Goal: Task Accomplishment & Management: Manage account settings

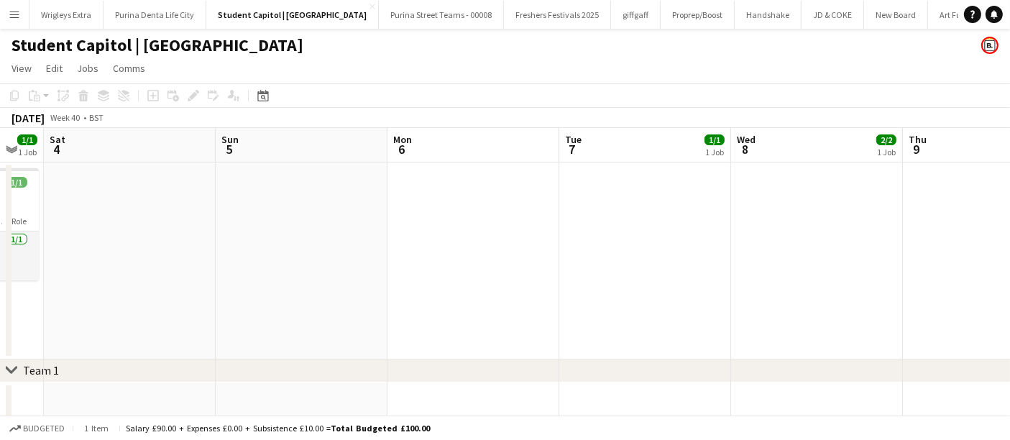
click at [583, 270] on app-calendar-viewport "Thu 2 1/2 1 Job Fri 3 1/1 1 Job Sat 4 Sun 5 Mon 6 Tue 7 1/1 1 Job Wed 8 2/2 1 J…" at bounding box center [505, 419] width 1010 height 583
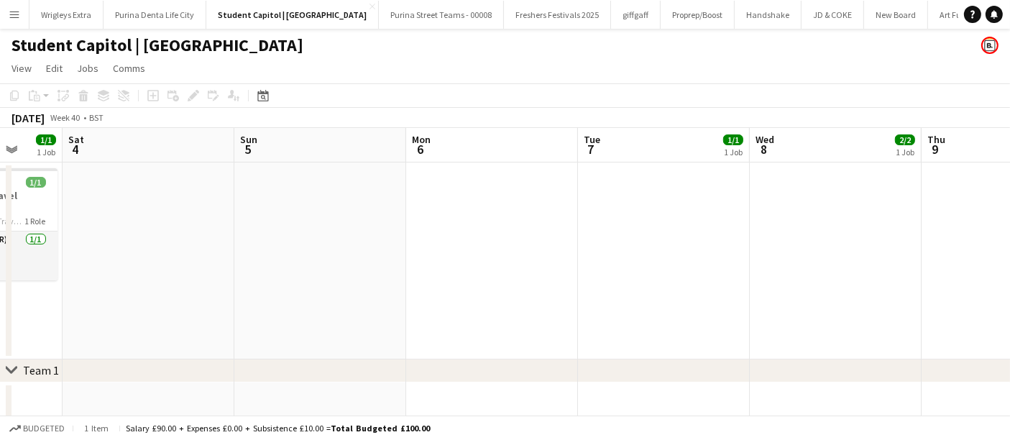
drag, startPoint x: 372, startPoint y: 274, endPoint x: 696, endPoint y: 278, distance: 324.2
click at [709, 275] on app-calendar-viewport "Thu 2 1/2 1 Job Fri 3 1/1 1 Job Sat 4 Sun 5 Mon 6 Tue 7 1/1 1 Job Wed 8 2/2 1 J…" at bounding box center [505, 419] width 1010 height 583
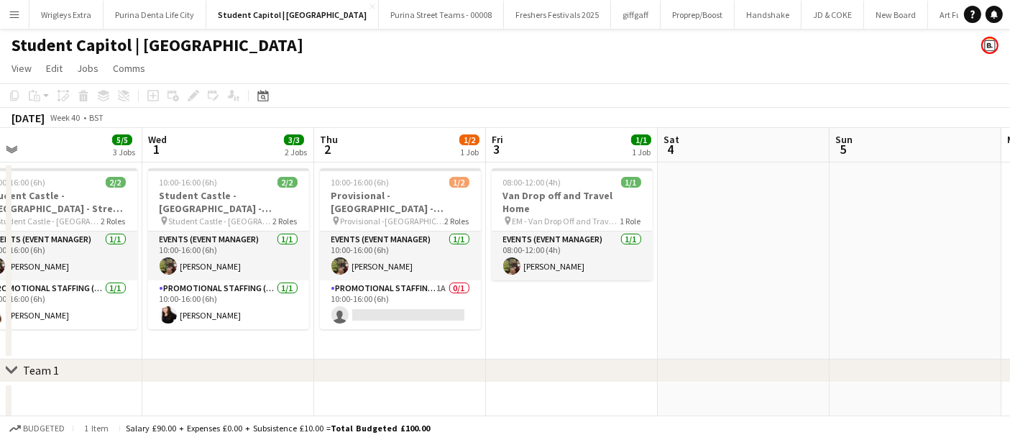
drag, startPoint x: 342, startPoint y: 295, endPoint x: 515, endPoint y: 289, distance: 172.6
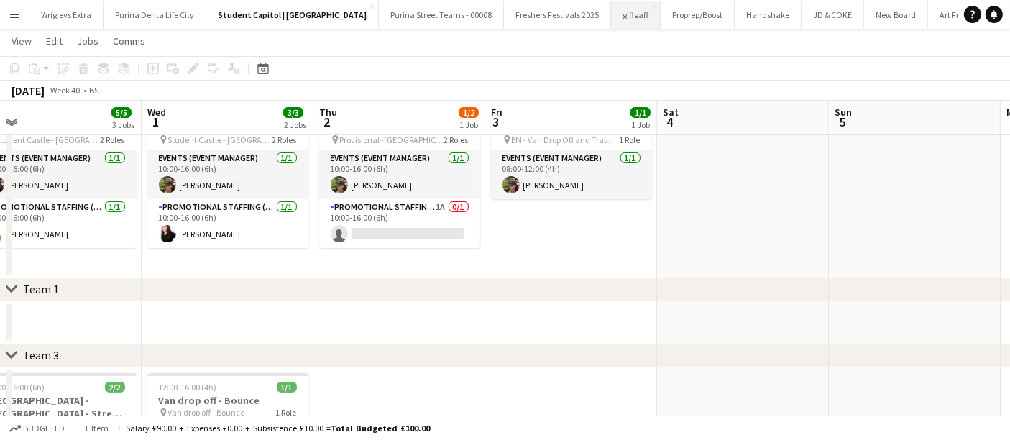
click at [611, 15] on button "giffgaff Close" at bounding box center [636, 15] width 50 height 28
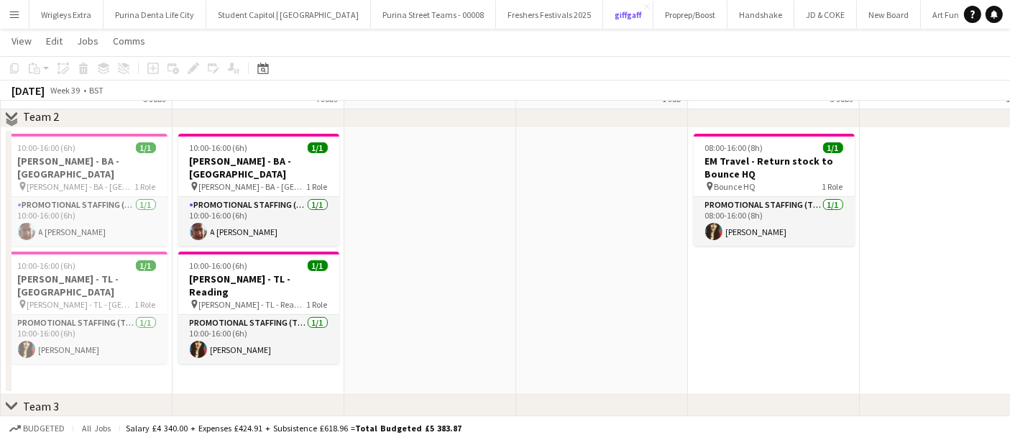
scroll to position [239, 0]
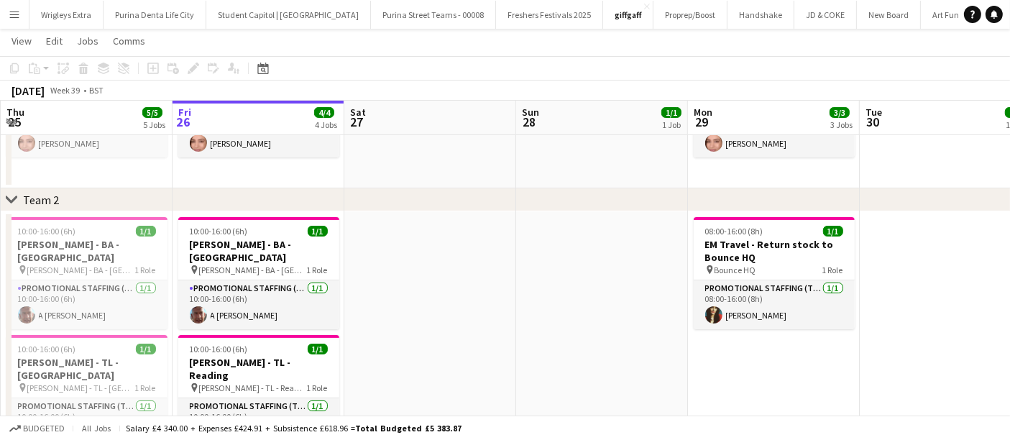
click at [569, 301] on app-calendar-viewport "Tue 23 5/5 5 Jobs Wed 24 4/4 4 Jobs Thu 25 5/5 5 Jobs Fri 26 4/4 4 Jobs Sat 27 …" at bounding box center [505, 266] width 1010 height 898
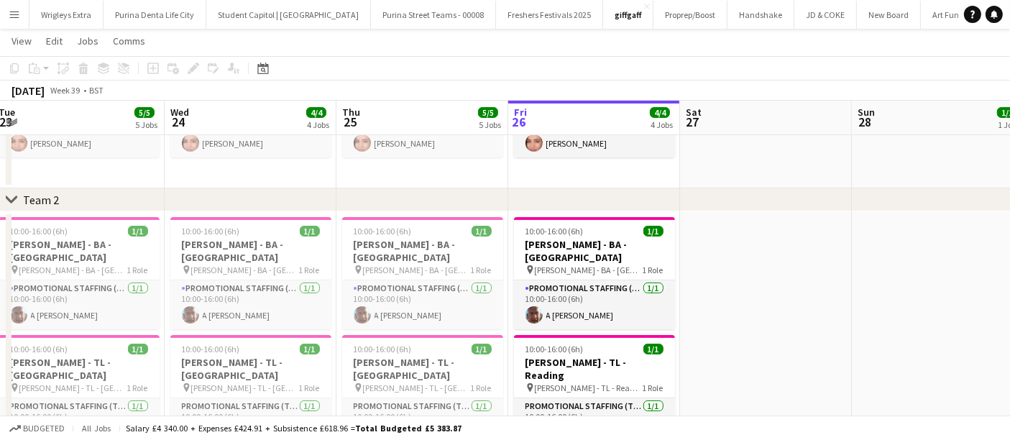
scroll to position [0, 359]
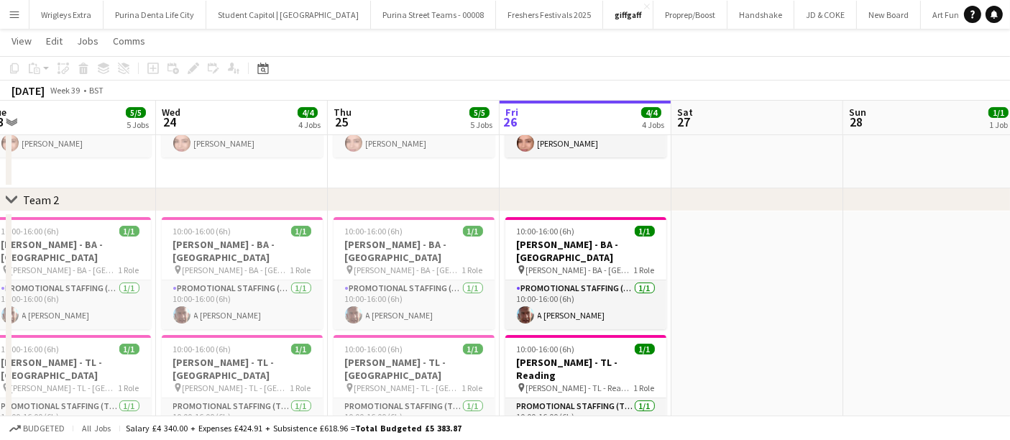
drag, startPoint x: 497, startPoint y: 282, endPoint x: 687, endPoint y: 270, distance: 190.2
click at [687, 270] on app-calendar-viewport "Sun 21 1/1 1 Job Mon 22 6/6 6 Jobs Tue 23 5/5 5 Jobs Wed 24 4/4 4 Jobs Thu 25 5…" at bounding box center [505, 325] width 1010 height 1017
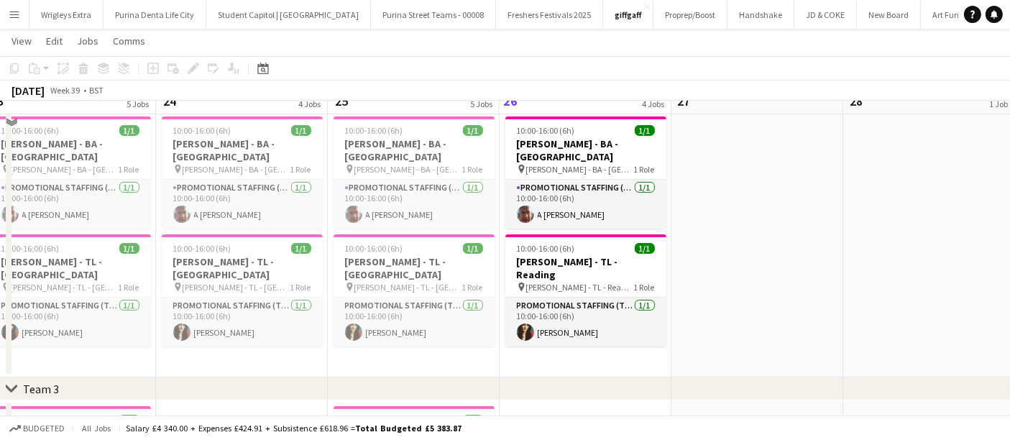
scroll to position [319, 0]
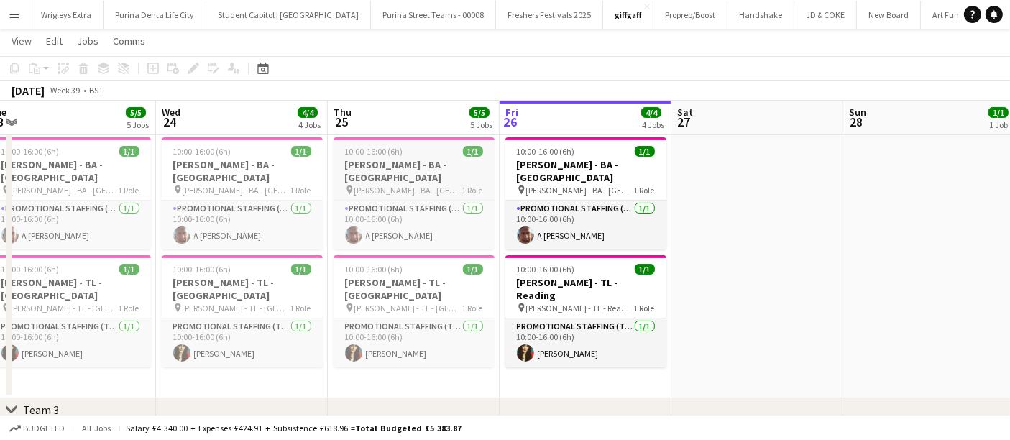
click at [425, 158] on h3 "[PERSON_NAME] - BA - [GEOGRAPHIC_DATA]" at bounding box center [413, 171] width 161 height 26
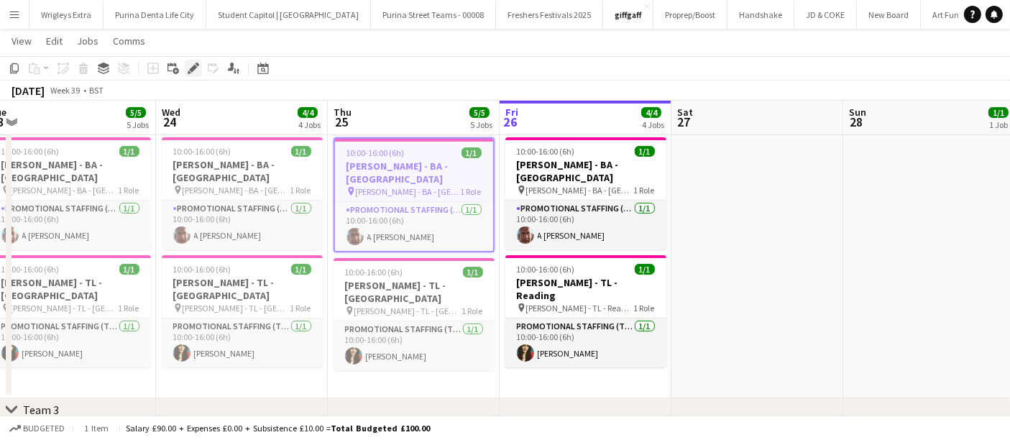
click at [190, 64] on icon "Edit" at bounding box center [193, 68] width 11 height 11
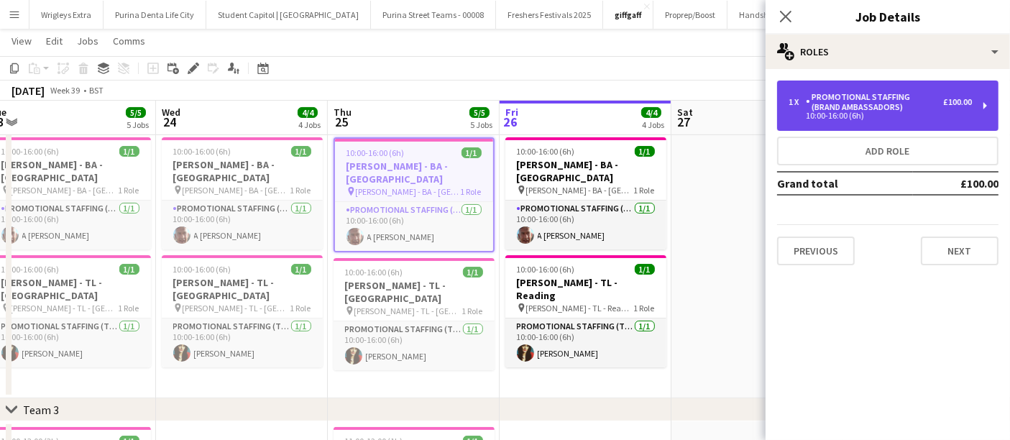
click at [949, 101] on div "£100.00" at bounding box center [957, 102] width 29 height 10
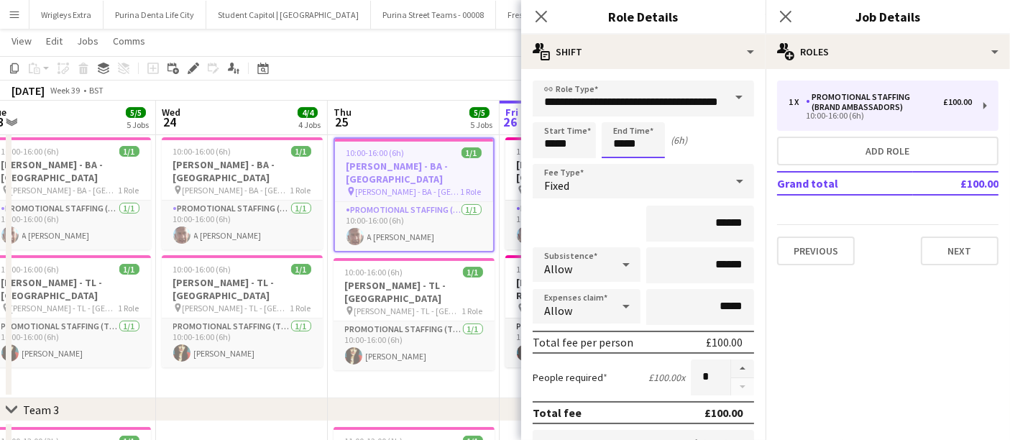
click at [647, 139] on body "Menu Boards Boards Boards All jobs Status Workforce Workforce My Workforce Recr…" at bounding box center [505, 229] width 1010 height 1097
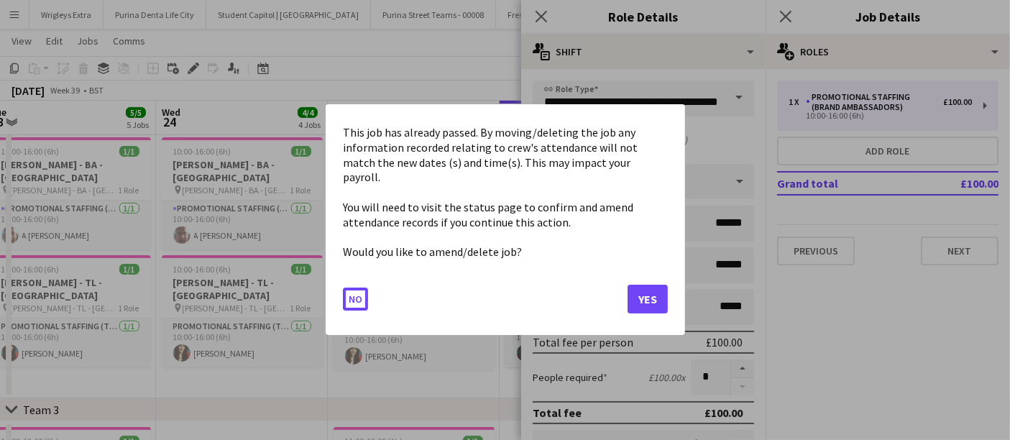
scroll to position [0, 0]
click at [354, 296] on button "No" at bounding box center [355, 299] width 25 height 23
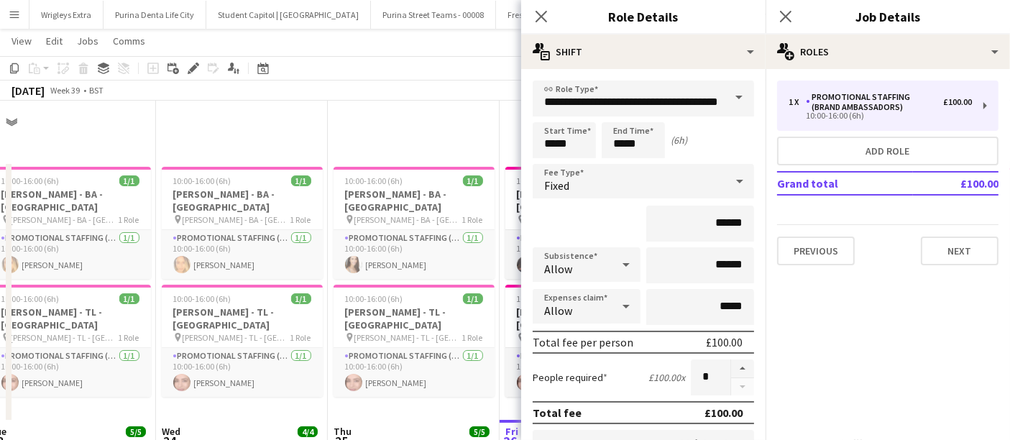
scroll to position [319, 0]
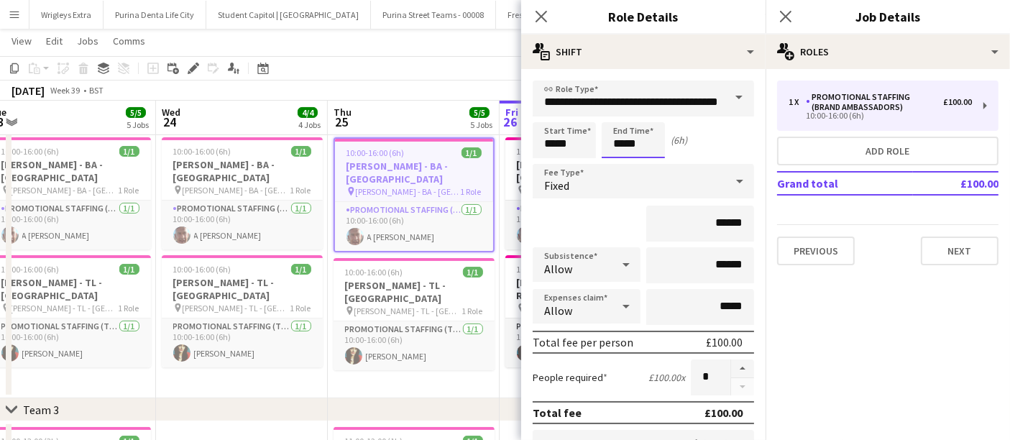
click at [630, 142] on body "Menu Boards Boards Boards All jobs Status Workforce Workforce My Workforce Recr…" at bounding box center [505, 229] width 1010 height 1097
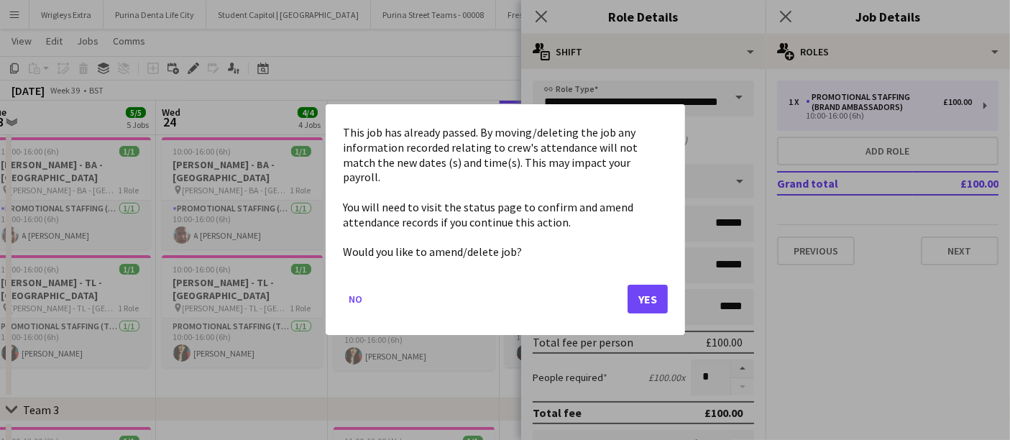
scroll to position [0, 0]
click at [649, 291] on button "Yes" at bounding box center [647, 299] width 40 height 29
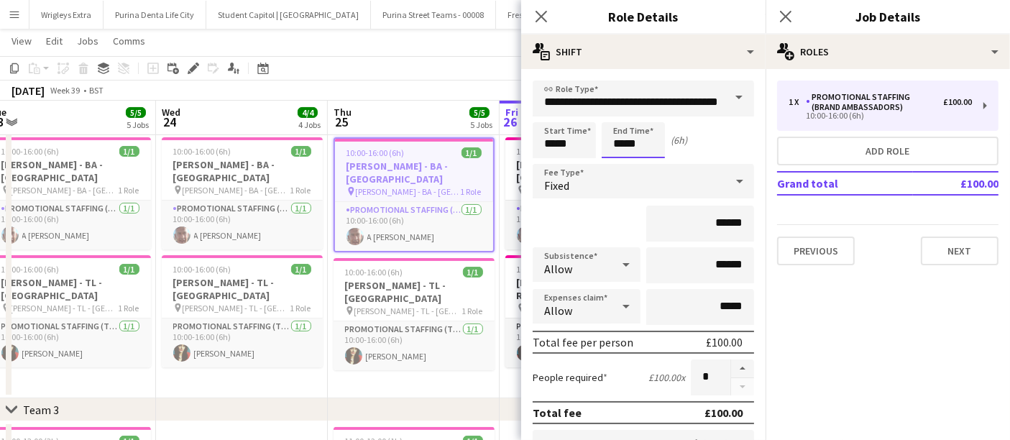
scroll to position [319, 0]
click at [648, 117] on div at bounding box center [647, 115] width 29 height 14
click at [620, 113] on div at bounding box center [618, 115] width 29 height 14
type input "*****"
click at [650, 167] on div at bounding box center [647, 165] width 29 height 14
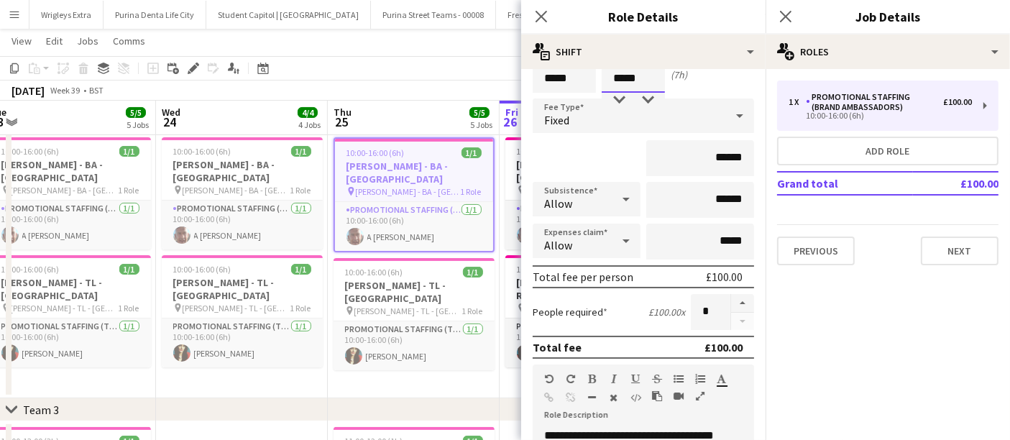
scroll to position [59, 0]
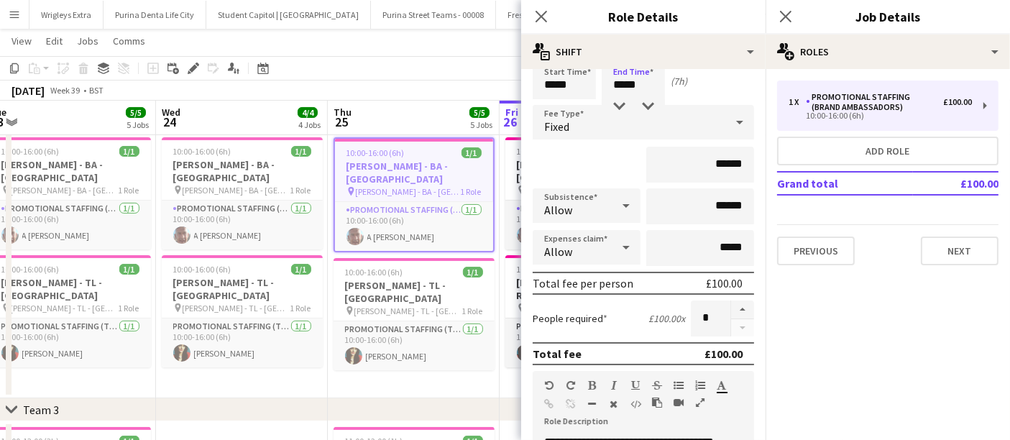
click at [593, 160] on div "******" at bounding box center [643, 165] width 221 height 36
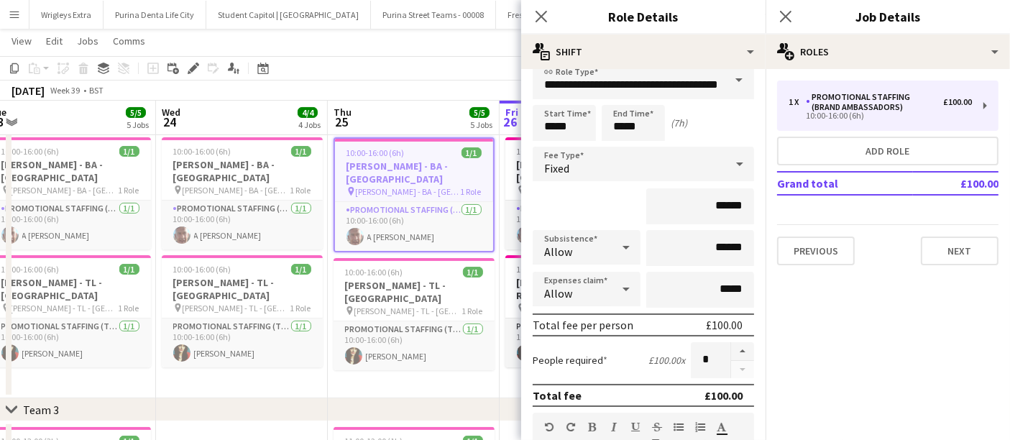
scroll to position [0, 0]
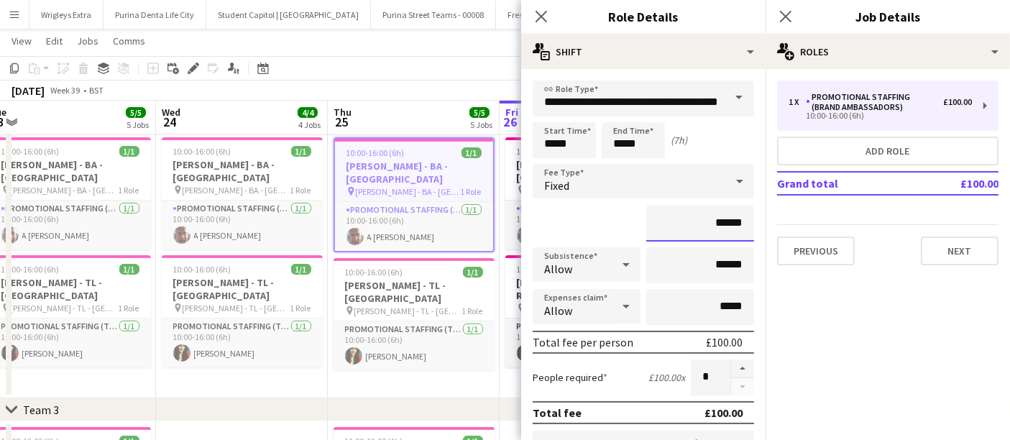
click at [710, 224] on input "******" at bounding box center [700, 224] width 108 height 36
click at [715, 222] on input "******" at bounding box center [700, 224] width 108 height 36
type input "**"
type input "****"
click at [618, 218] on div "****" at bounding box center [643, 224] width 221 height 36
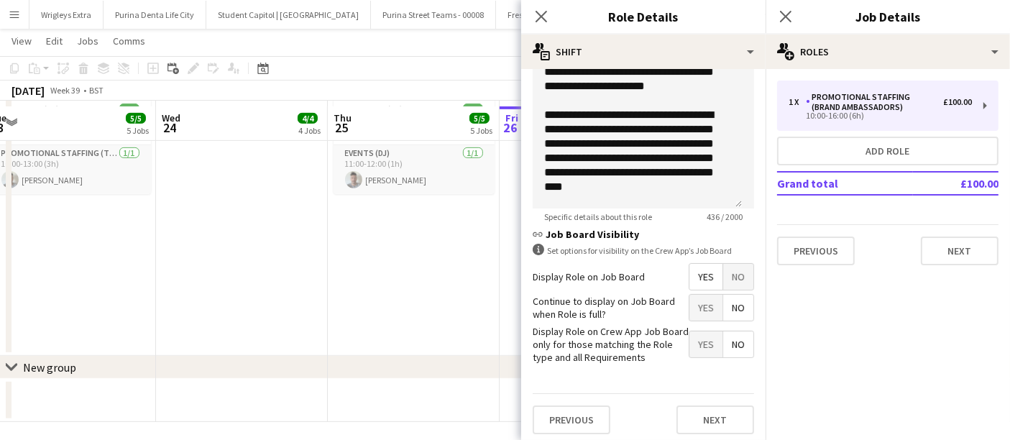
scroll to position [657, 0]
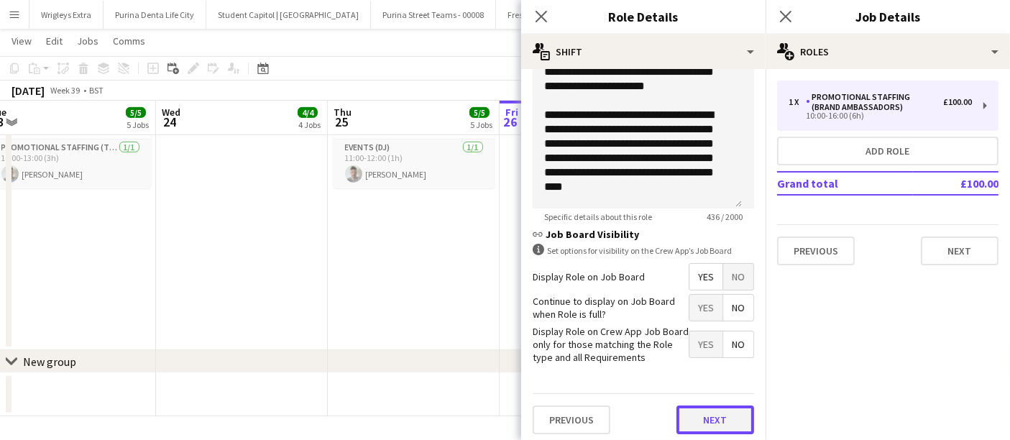
click at [706, 410] on button "Next" at bounding box center [715, 419] width 78 height 29
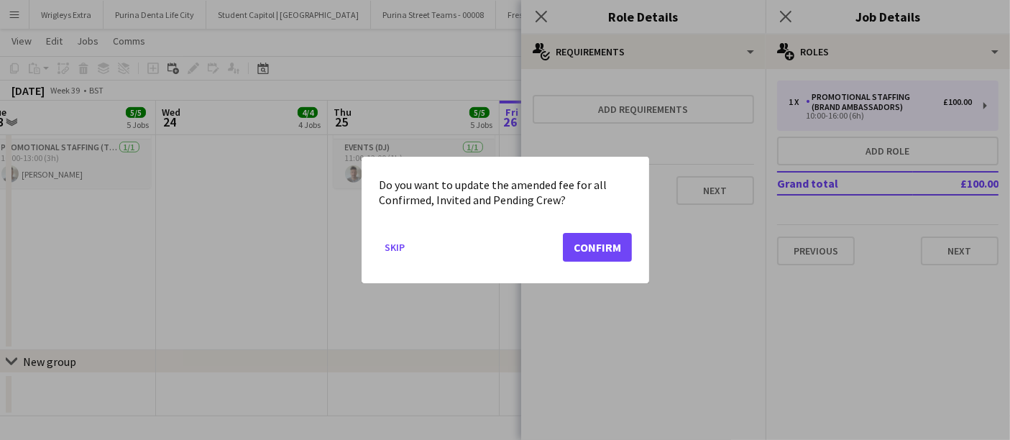
scroll to position [0, 0]
click at [608, 244] on button "Confirm" at bounding box center [597, 247] width 69 height 29
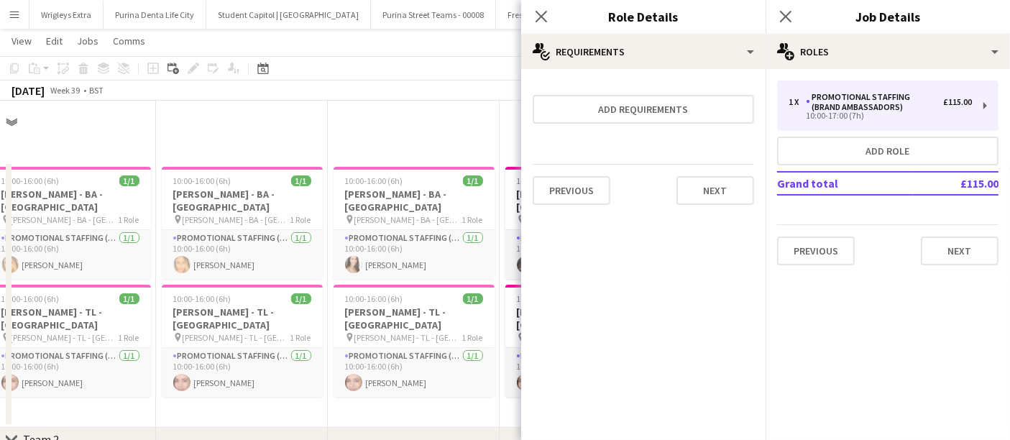
scroll to position [657, 0]
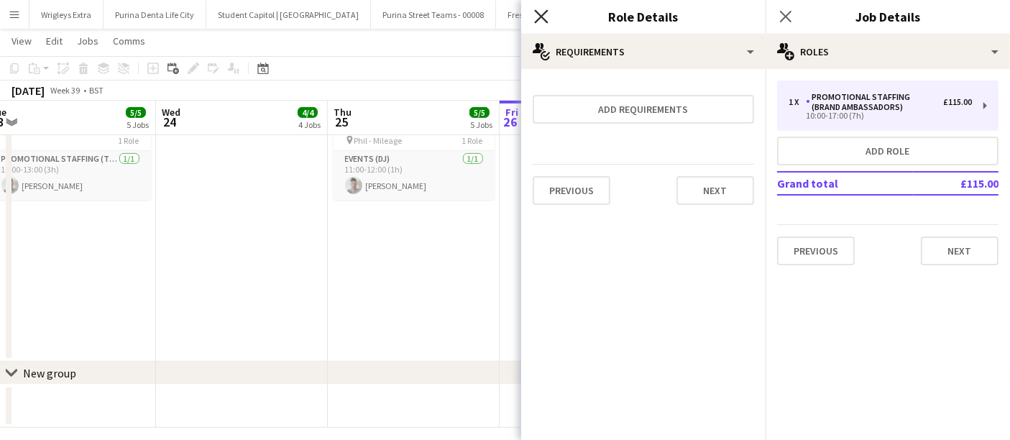
click at [541, 19] on icon "Close pop-in" at bounding box center [541, 16] width 14 height 14
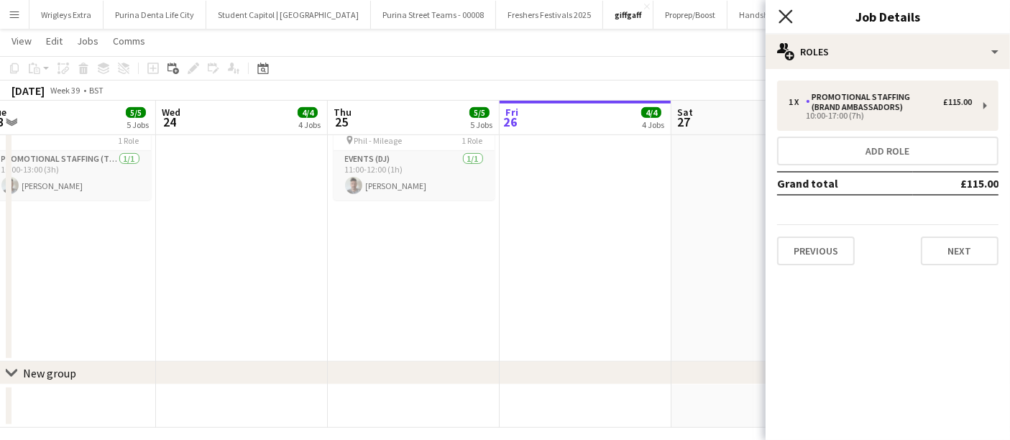
click at [791, 15] on icon "Close pop-in" at bounding box center [785, 16] width 14 height 14
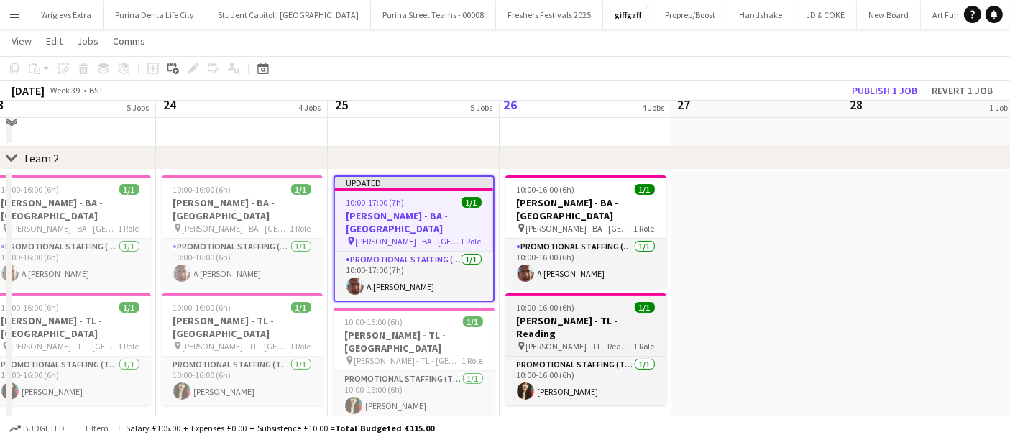
scroll to position [257, 0]
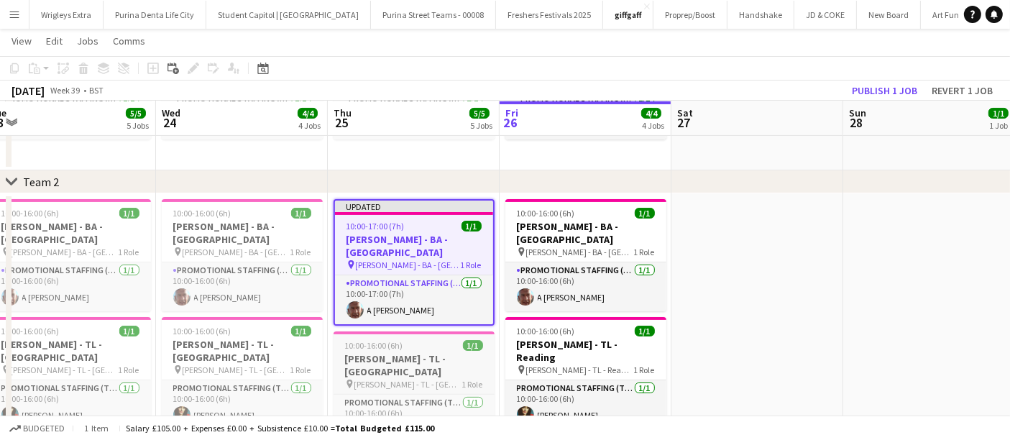
click at [440, 352] on h3 "[PERSON_NAME] - TL - [GEOGRAPHIC_DATA]" at bounding box center [413, 365] width 161 height 26
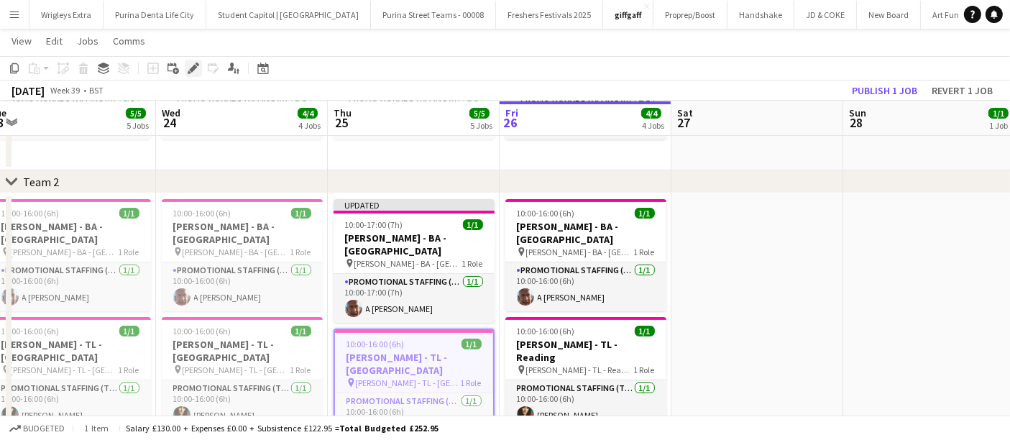
click at [193, 69] on icon at bounding box center [193, 69] width 8 height 8
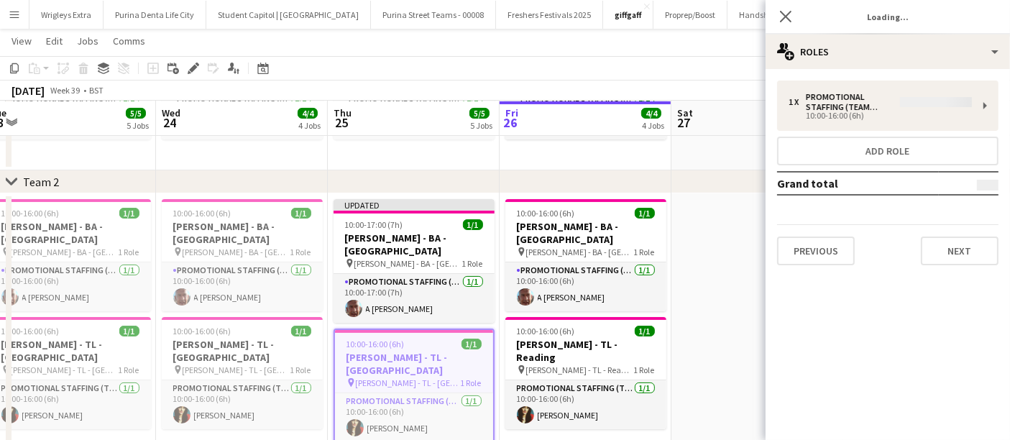
click at [895, 108] on div "1 x Promotional Staffing (Team Leader) 10:00-16:00 (6h) Add role Grand total Pr…" at bounding box center [887, 172] width 244 height 185
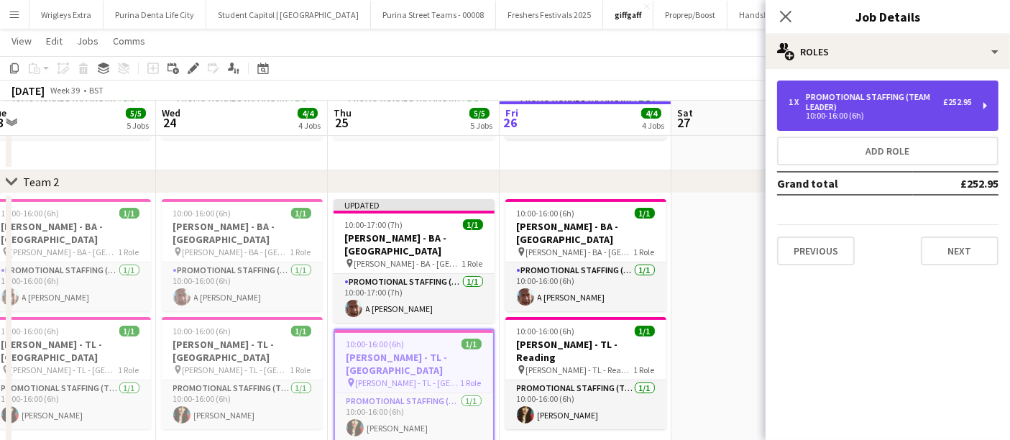
click at [920, 109] on div "Promotional Staffing (Team Leader)" at bounding box center [874, 102] width 137 height 20
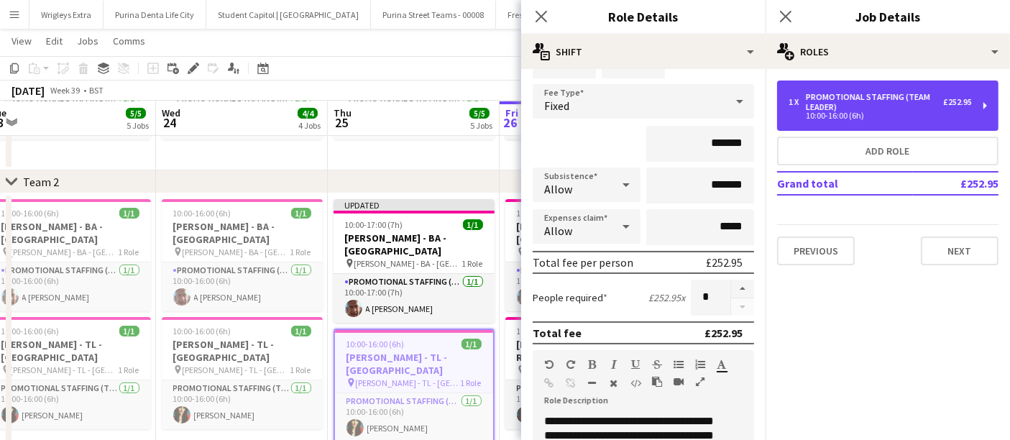
scroll to position [0, 0]
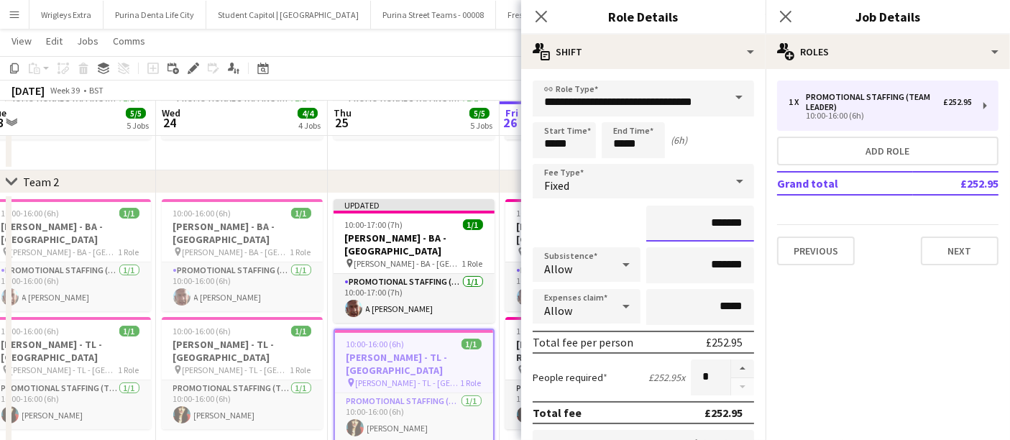
click at [706, 223] on input "*******" at bounding box center [700, 224] width 108 height 36
click at [709, 223] on input "*******" at bounding box center [700, 224] width 108 height 36
type input "*******"
click at [587, 216] on div "*******" at bounding box center [643, 224] width 221 height 36
click at [952, 255] on button "Next" at bounding box center [960, 250] width 78 height 29
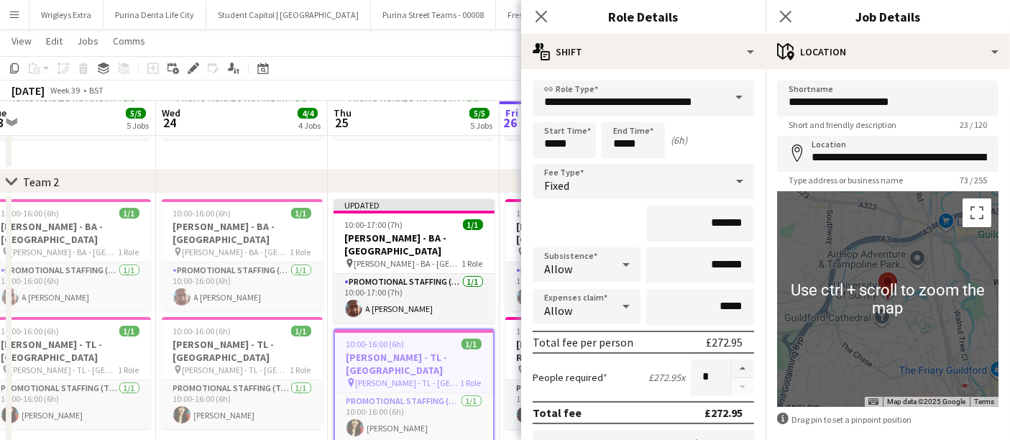
scroll to position [65, 0]
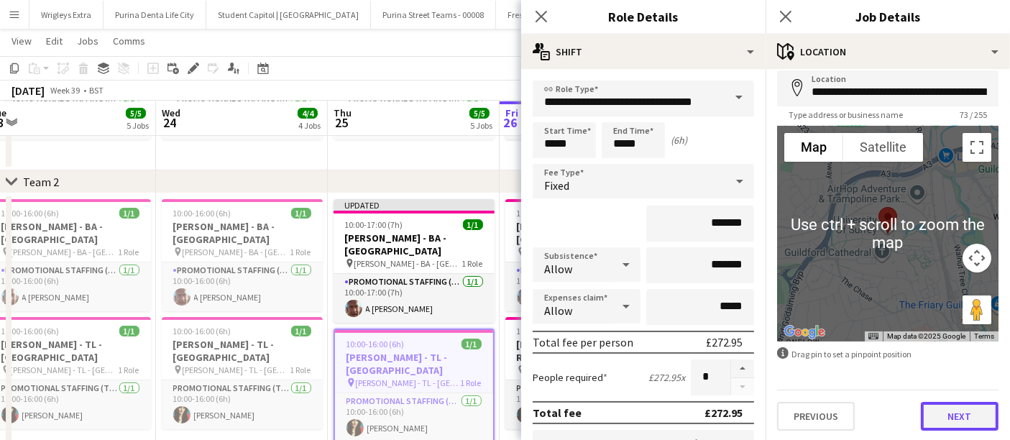
click at [948, 418] on button "Next" at bounding box center [960, 416] width 78 height 29
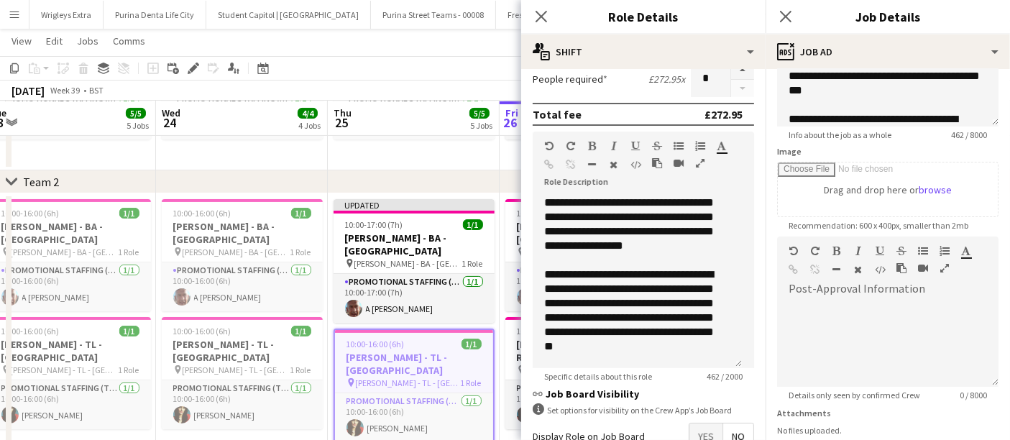
scroll to position [384, 0]
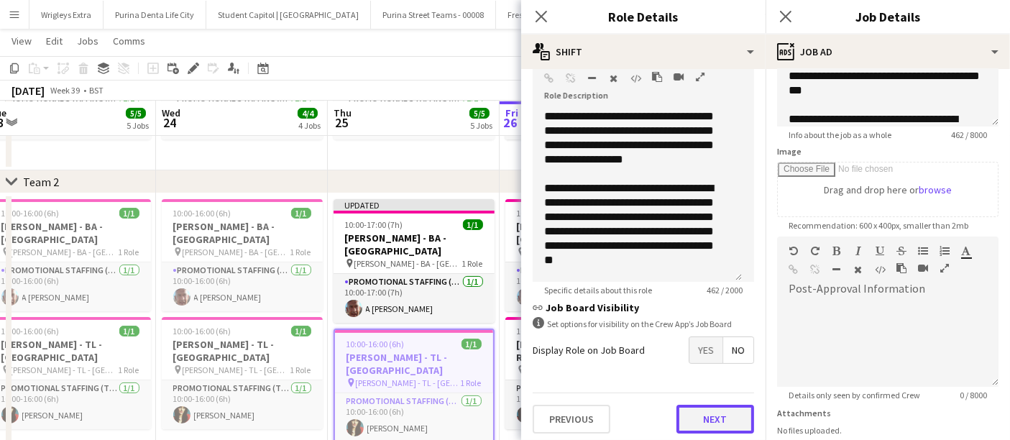
click at [706, 413] on button "Next" at bounding box center [715, 419] width 78 height 29
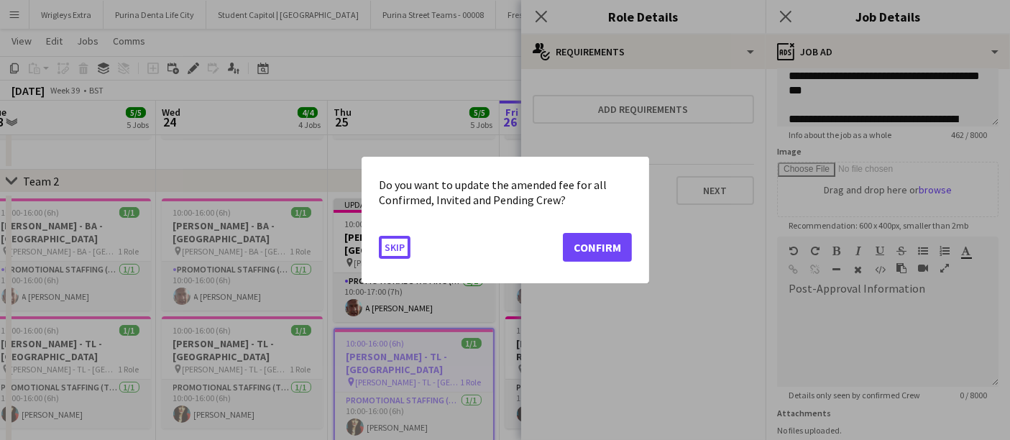
scroll to position [0, 0]
click at [604, 252] on button "Confirm" at bounding box center [597, 247] width 69 height 29
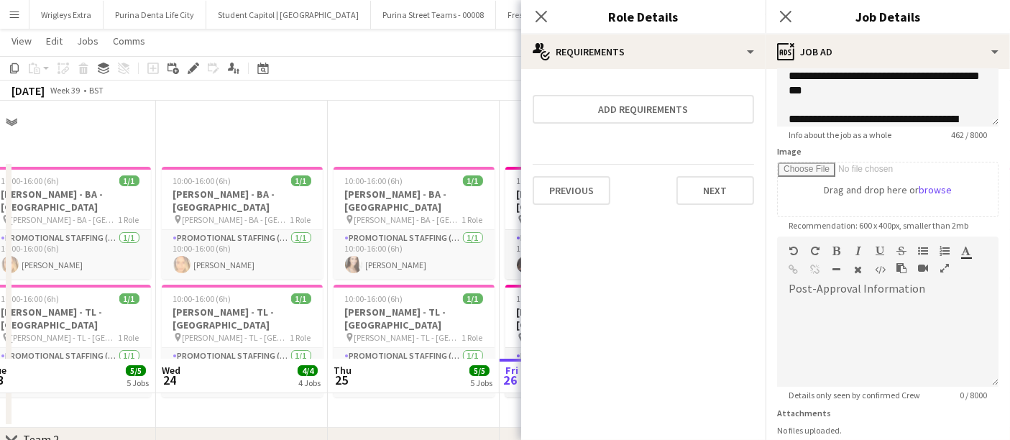
scroll to position [257, 0]
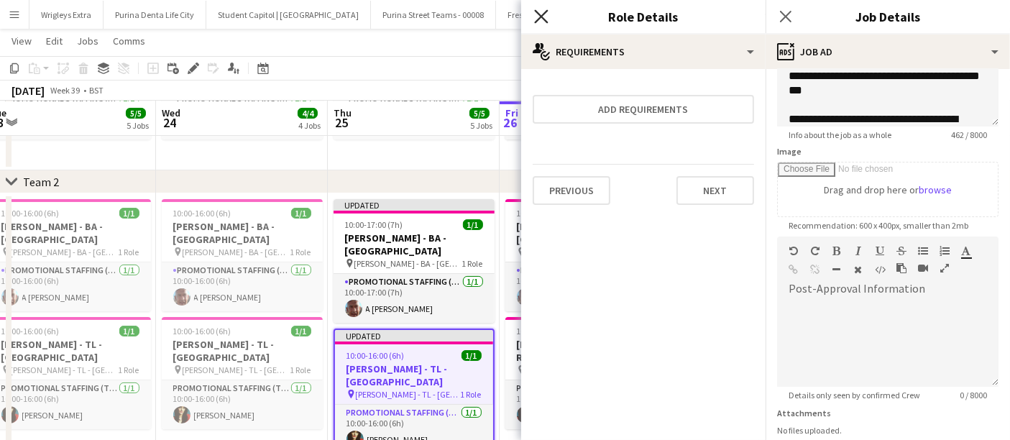
click at [545, 13] on icon at bounding box center [541, 16] width 14 height 14
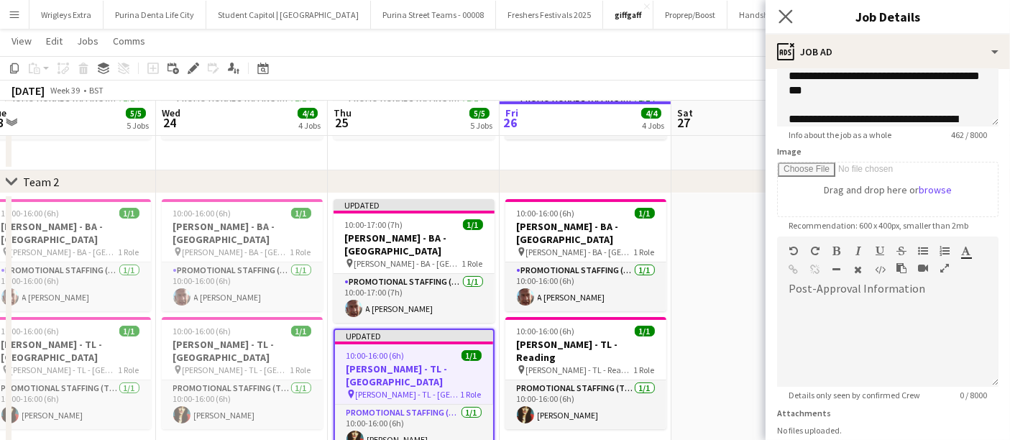
click at [794, 13] on app-icon "Close pop-in" at bounding box center [785, 16] width 21 height 21
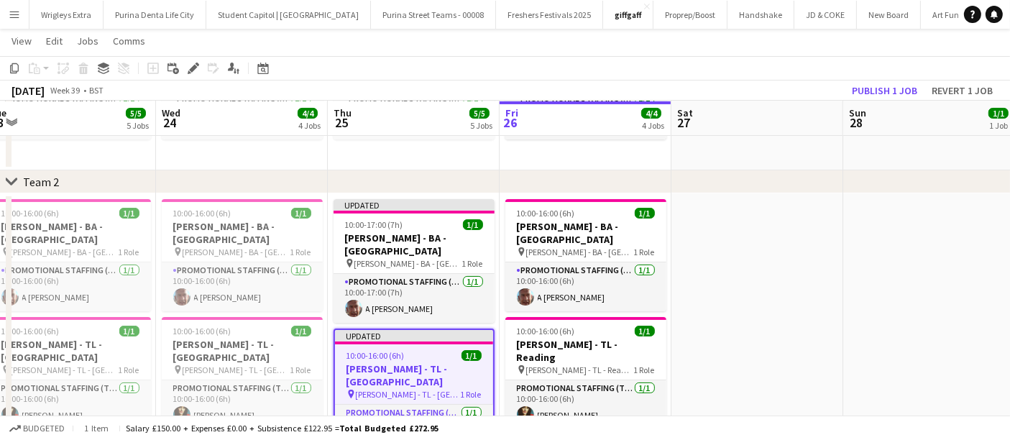
drag, startPoint x: 497, startPoint y: 64, endPoint x: 588, endPoint y: 59, distance: 91.4
click at [497, 63] on app-toolbar "Copy Paste Paste Ctrl+V Paste with crew Ctrl+Shift+V Paste linked Job [GEOGRAPH…" at bounding box center [505, 68] width 1010 height 24
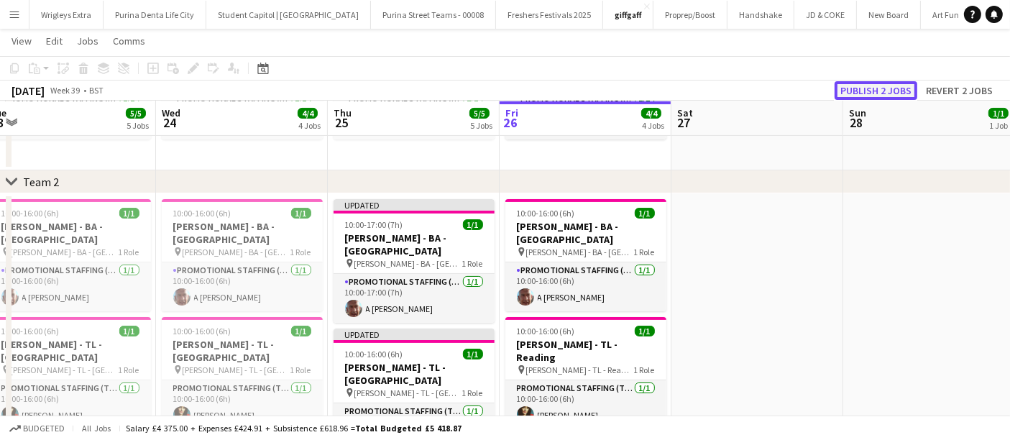
click at [877, 88] on button "Publish 2 jobs" at bounding box center [875, 90] width 83 height 19
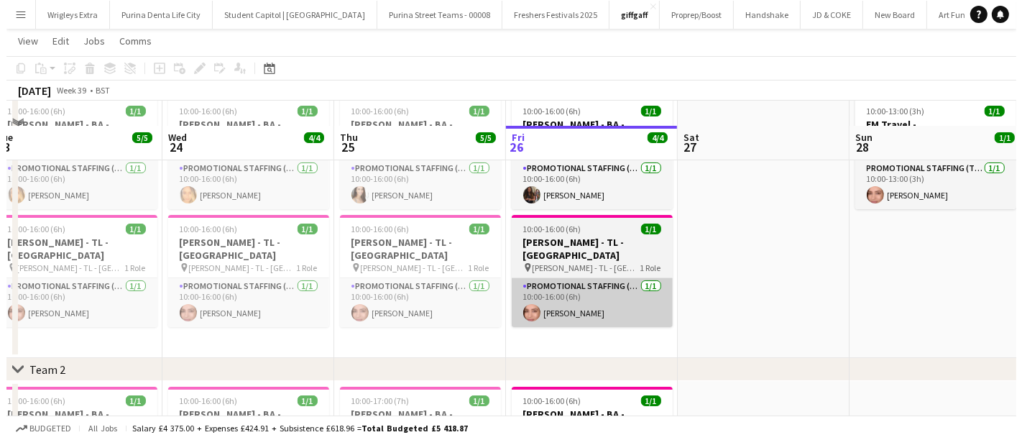
scroll to position [0, 0]
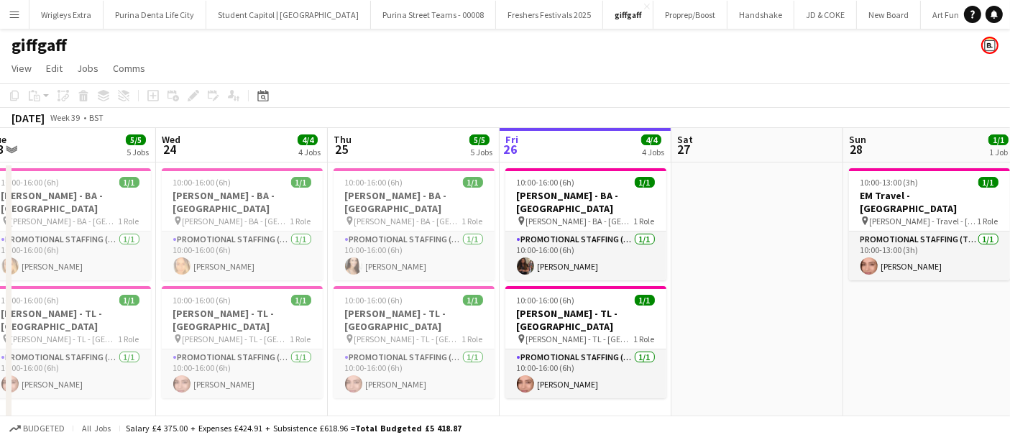
click at [18, 15] on app-icon "Menu" at bounding box center [14, 14] width 11 height 11
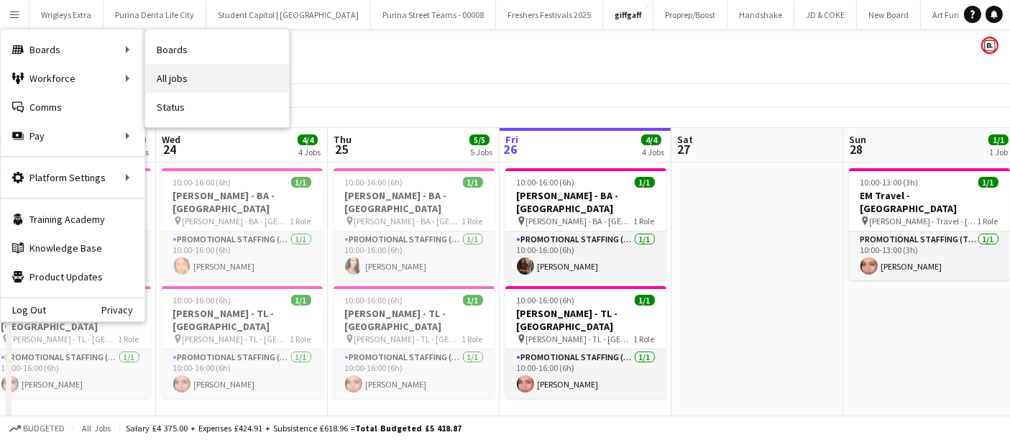
click at [177, 71] on link "All jobs" at bounding box center [217, 78] width 144 height 29
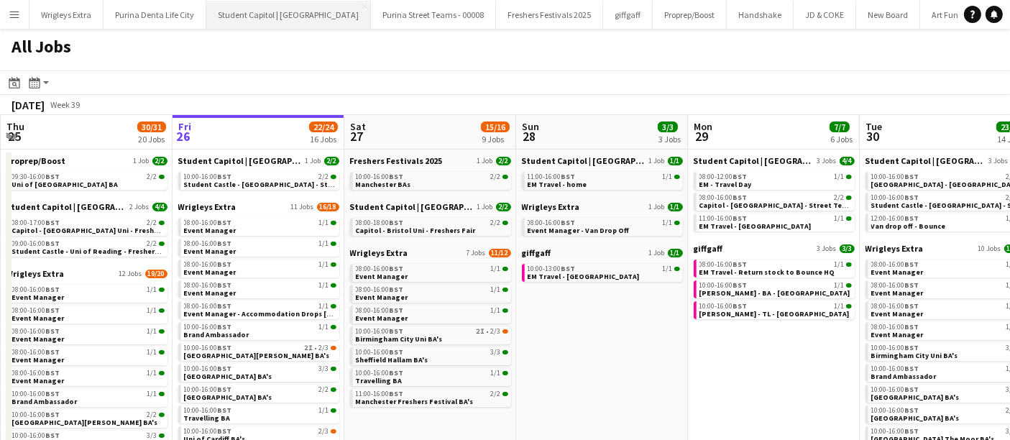
click at [293, 17] on button "Student Capitol | [GEOGRAPHIC_DATA] Close" at bounding box center [288, 15] width 165 height 28
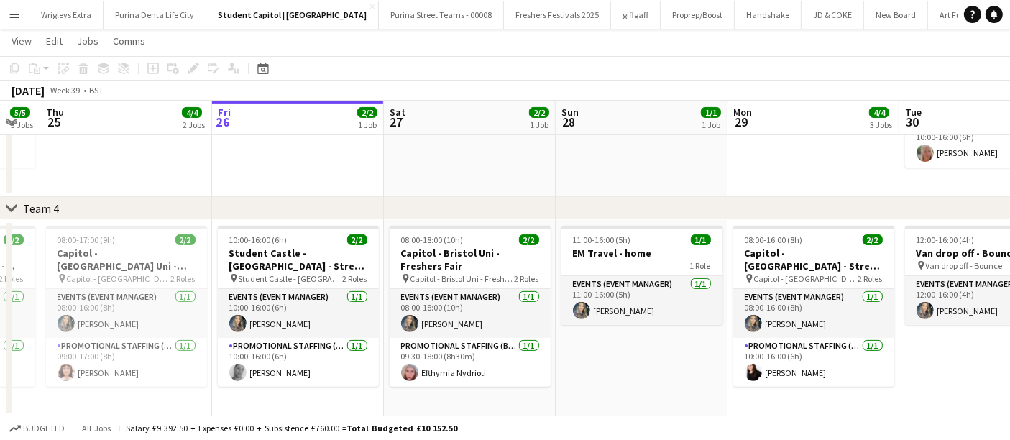
scroll to position [0, 302]
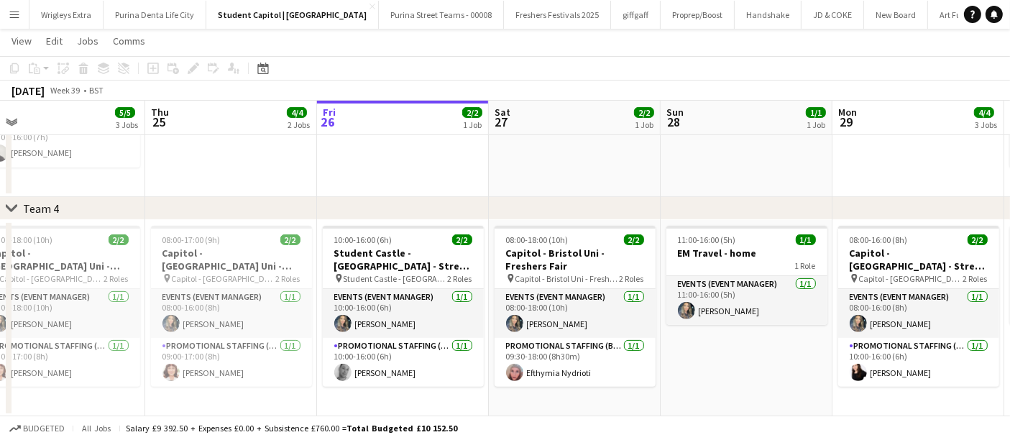
drag, startPoint x: 558, startPoint y: 367, endPoint x: 739, endPoint y: 346, distance: 181.6
click at [719, 352] on app-calendar-viewport "Mon 22 4/4 2 Jobs Tue 23 5/5 3 Jobs Wed 24 5/5 3 Jobs Thu 25 4/4 2 Jobs Fri 26 …" at bounding box center [505, 13] width 1010 height 807
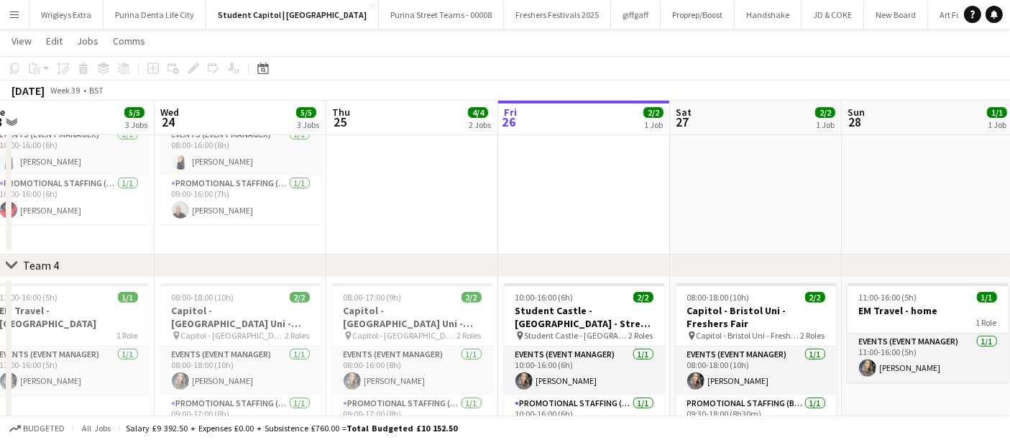
scroll to position [0, 331]
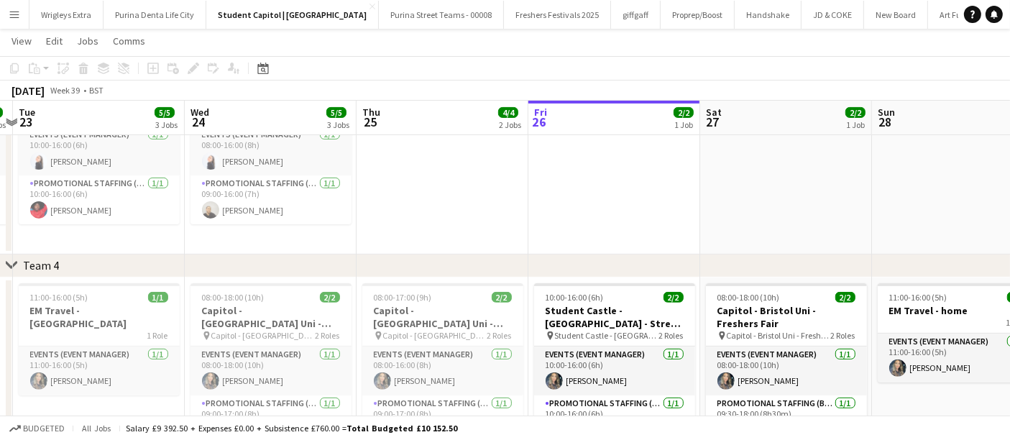
drag, startPoint x: 546, startPoint y: 185, endPoint x: 702, endPoint y: 185, distance: 156.0
click at [702, 185] on app-calendar-viewport "Sun 21 2/2 2 Jobs Mon 22 4/4 2 Jobs Tue 23 5/5 3 Jobs Wed 24 5/5 3 Jobs Thu 25 …" at bounding box center [505, 42] width 1010 height 864
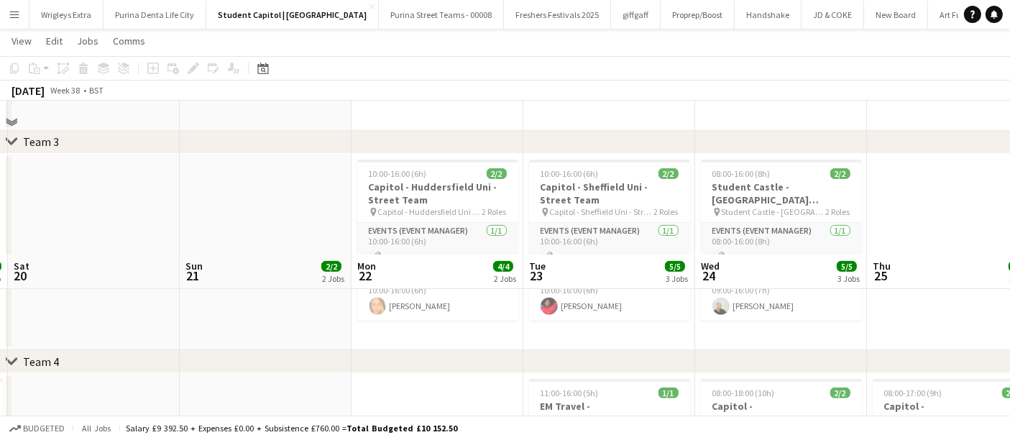
scroll to position [657, 0]
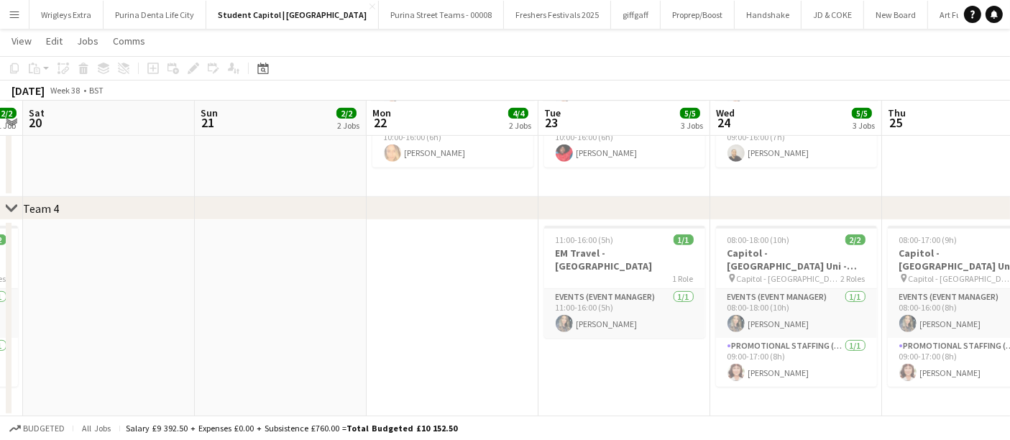
drag, startPoint x: 524, startPoint y: 231, endPoint x: 936, endPoint y: 221, distance: 411.9
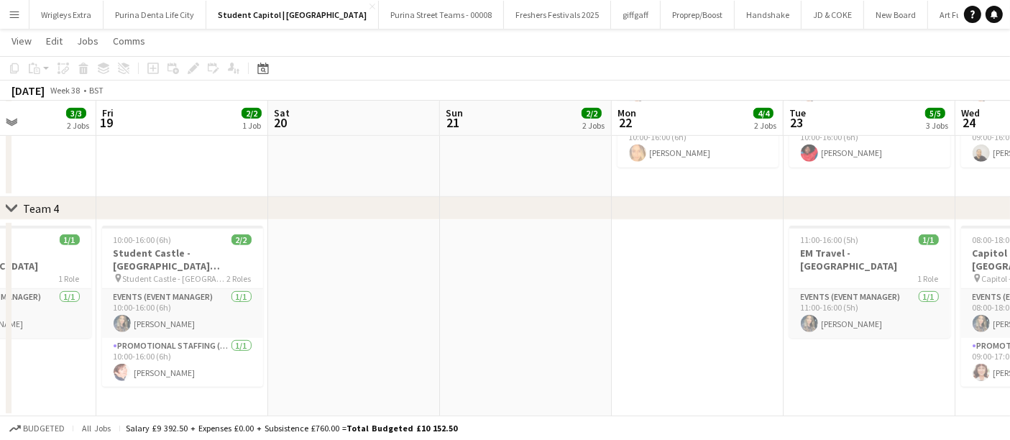
scroll to position [0, 331]
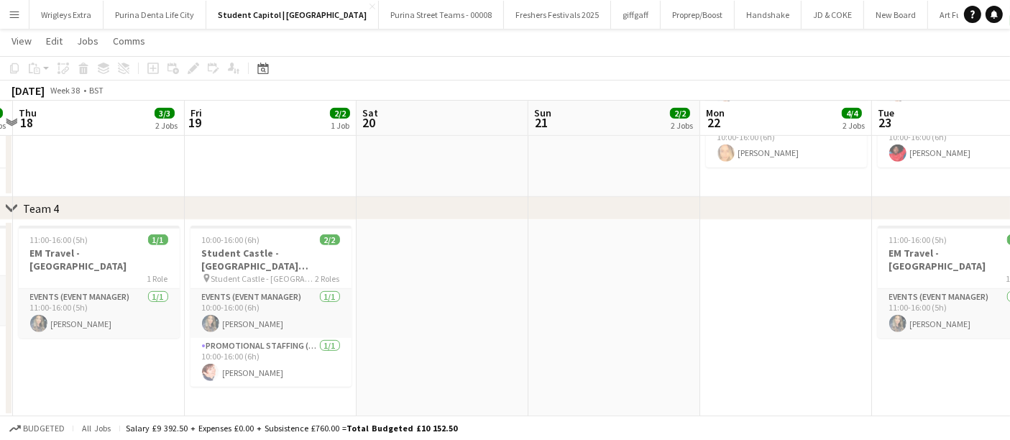
drag, startPoint x: 469, startPoint y: 329, endPoint x: 558, endPoint y: 326, distance: 89.2
